Goal: Check status

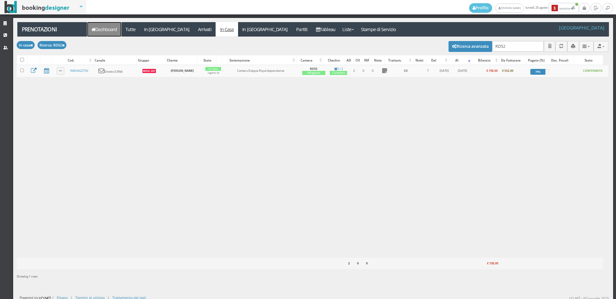
click at [107, 30] on link "Dashboard" at bounding box center [104, 29] width 34 height 14
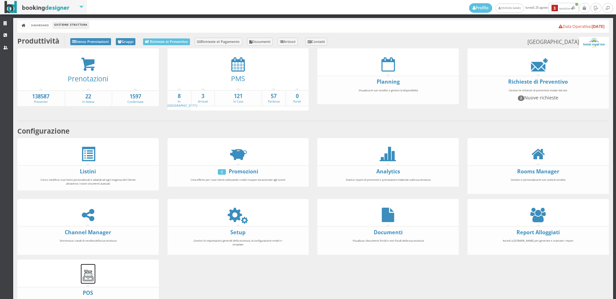
click at [86, 276] on img at bounding box center [88, 275] width 14 height 14
click at [87, 278] on img at bounding box center [88, 275] width 14 height 14
click at [231, 67] on icon at bounding box center [237, 64] width 13 height 14
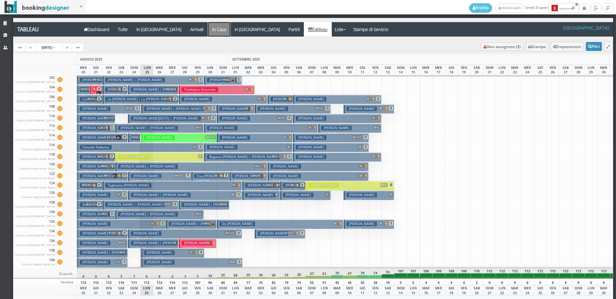
click at [208, 25] on a=pms-instay-reservations"] "In Casa" at bounding box center [219, 29] width 22 height 14
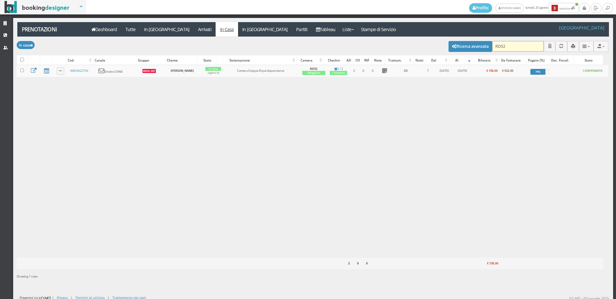
click at [511, 42] on input "RD52" at bounding box center [518, 46] width 52 height 11
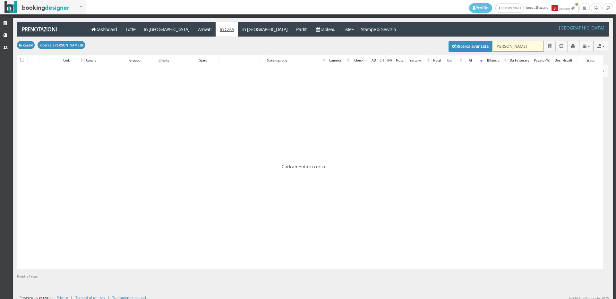
type input "pellegrini"
